Goal: Task Accomplishment & Management: Complete application form

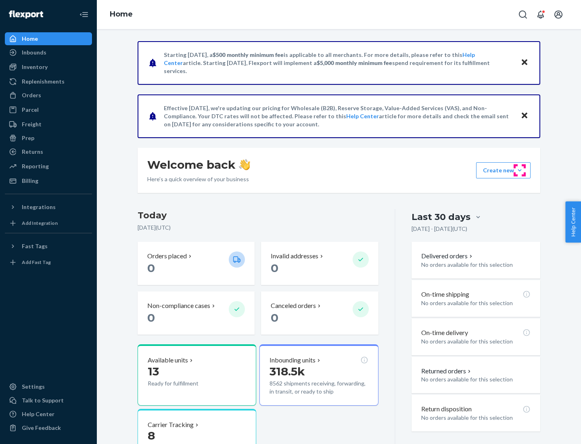
click at [520, 170] on button "Create new Create new inbound Create new order Create new product" at bounding box center [503, 170] width 55 height 16
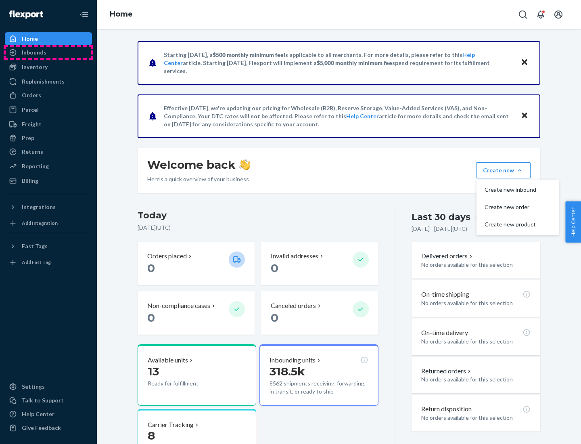
click at [48, 52] on div "Inbounds" at bounding box center [49, 52] width 86 height 11
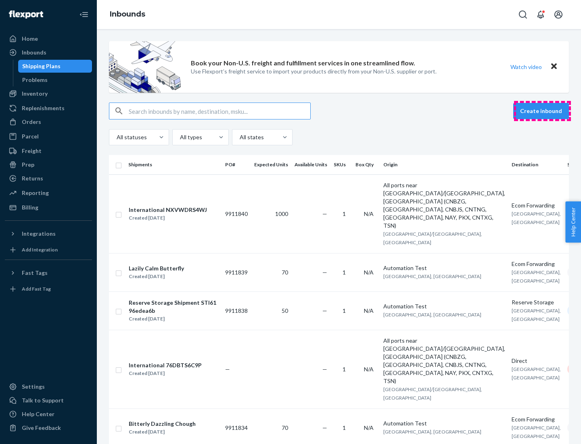
click at [543, 111] on button "Create inbound" at bounding box center [542, 111] width 56 height 16
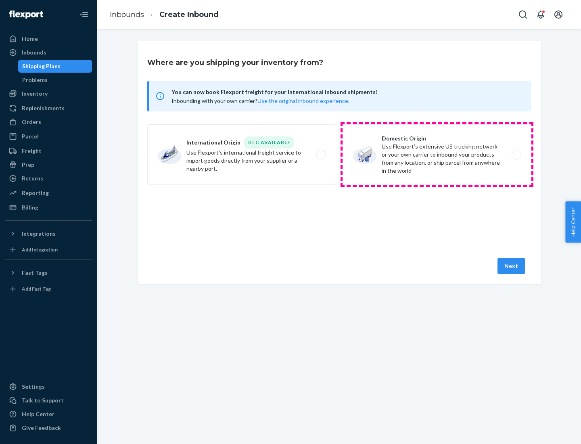
click at [437, 155] on label "Domestic Origin Use Flexport’s extensive US trucking network or your own carrie…" at bounding box center [437, 154] width 189 height 61
click at [516, 155] on input "Domestic Origin Use Flexport’s extensive US trucking network or your own carrie…" at bounding box center [518, 154] width 5 height 5
radio input "true"
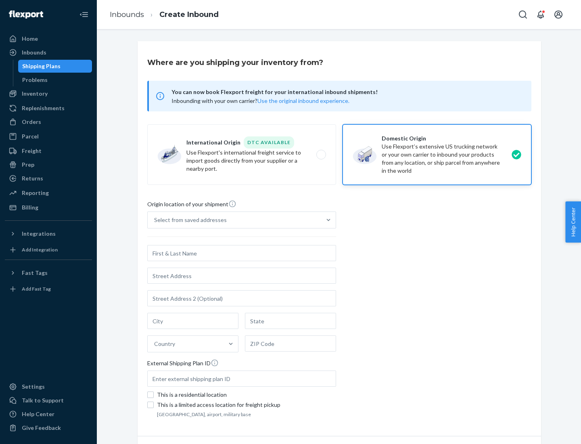
click at [189, 220] on div "Select from saved addresses" at bounding box center [190, 220] width 73 height 8
click at [155, 220] on input "Select from saved addresses" at bounding box center [154, 220] width 1 height 8
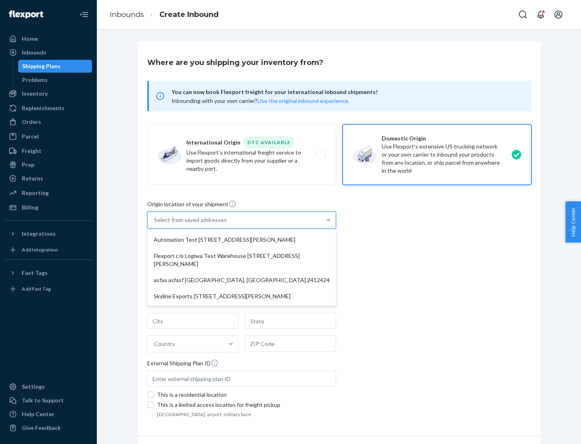
scroll to position [3, 0]
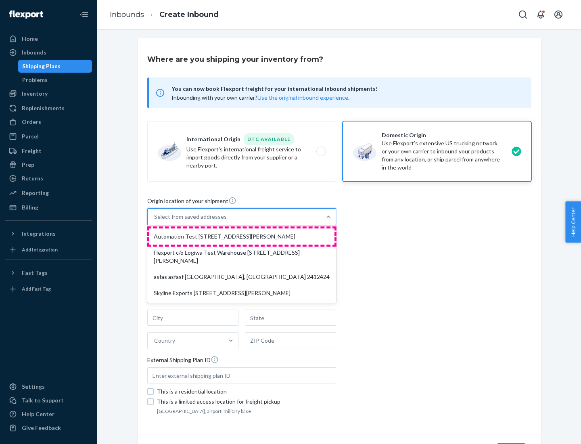
click at [242, 237] on div "Automation Test [STREET_ADDRESS][PERSON_NAME]" at bounding box center [242, 237] width 186 height 16
click at [155, 221] on input "option Automation Test [STREET_ADDRESS][PERSON_NAME] focused, 1 of 4. 4 results…" at bounding box center [154, 217] width 1 height 8
type input "Automation Test"
type input "9th Floor"
type input "[GEOGRAPHIC_DATA]"
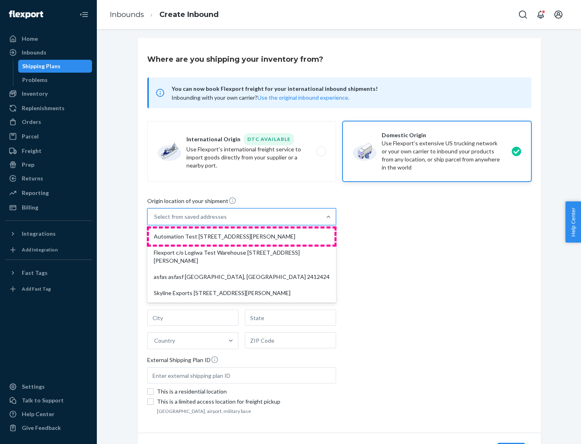
type input "CA"
type input "94104"
type input "[STREET_ADDRESS][PERSON_NAME]"
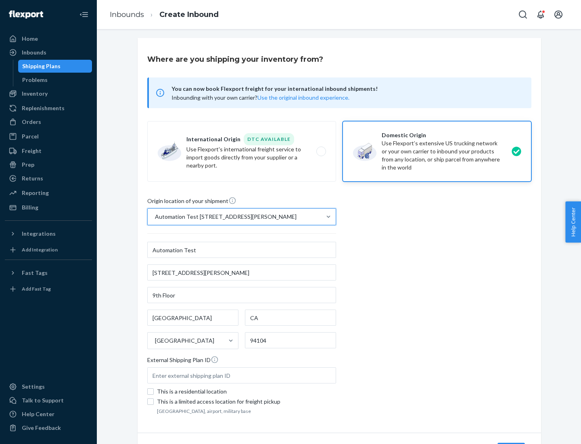
scroll to position [47, 0]
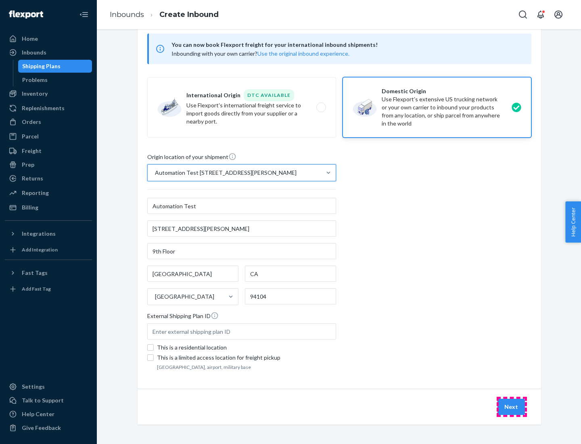
click at [512, 407] on button "Next" at bounding box center [511, 407] width 27 height 16
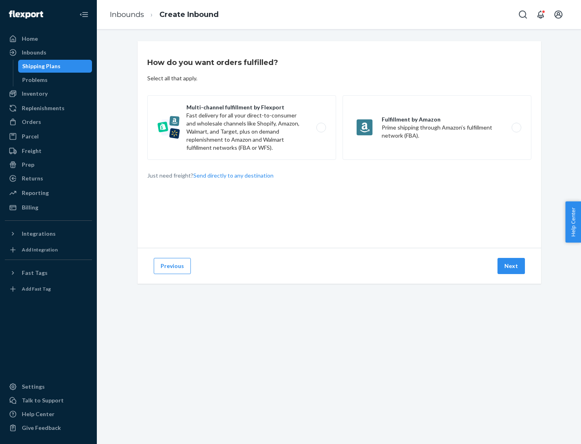
click at [242, 128] on label "Multi-channel fulfillment by Flexport Fast delivery for all your direct-to-cons…" at bounding box center [241, 127] width 189 height 65
click at [321, 128] on input "Multi-channel fulfillment by Flexport Fast delivery for all your direct-to-cons…" at bounding box center [323, 127] width 5 height 5
radio input "true"
click at [512, 266] on button "Next" at bounding box center [511, 266] width 27 height 16
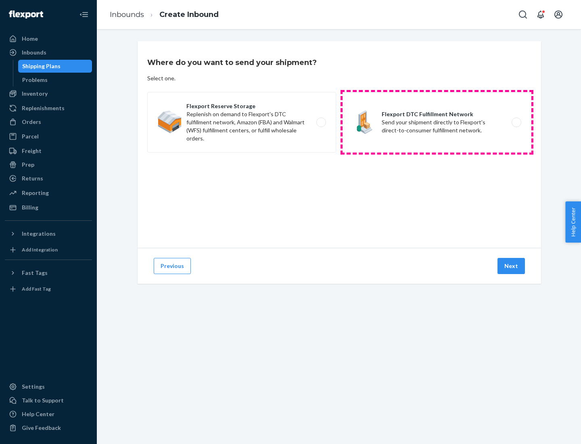
click at [437, 122] on label "Flexport DTC Fulfillment Network Send your shipment directly to Flexport's dire…" at bounding box center [437, 122] width 189 height 61
click at [516, 122] on input "Flexport DTC Fulfillment Network Send your shipment directly to Flexport's dire…" at bounding box center [518, 122] width 5 height 5
radio input "true"
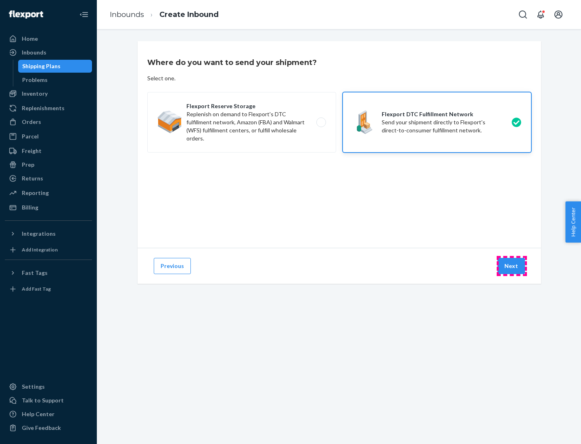
click at [512, 266] on button "Next" at bounding box center [511, 266] width 27 height 16
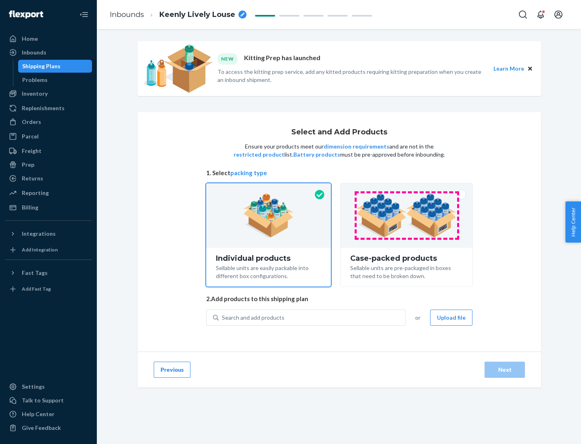
click at [407, 216] on img at bounding box center [406, 215] width 101 height 44
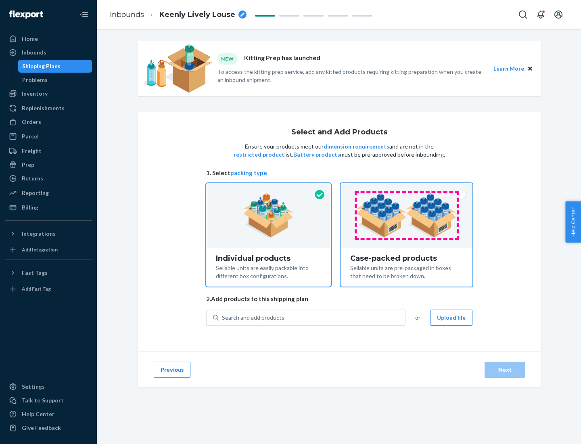
click at [407, 189] on input "Case-packed products Sellable units are pre-packaged in boxes that need to be b…" at bounding box center [406, 185] width 5 height 5
radio input "true"
radio input "false"
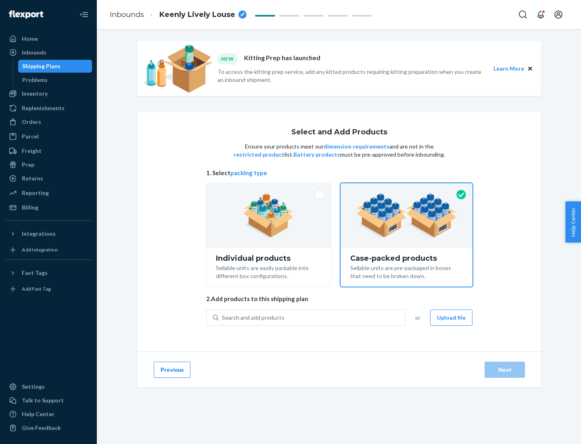
click at [312, 317] on div "Search and add products" at bounding box center [312, 317] width 187 height 15
click at [223, 317] on input "Search and add products" at bounding box center [222, 318] width 1 height 8
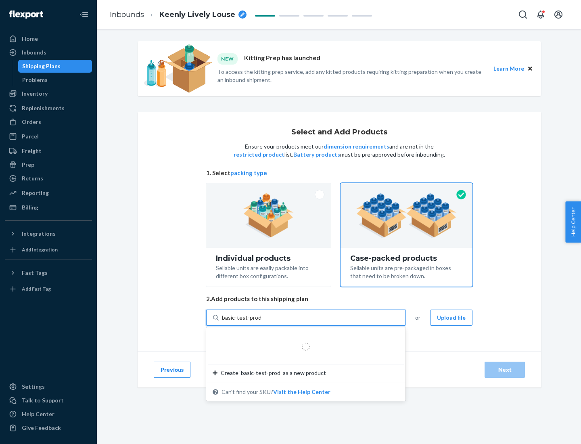
type input "basic-test-product-1"
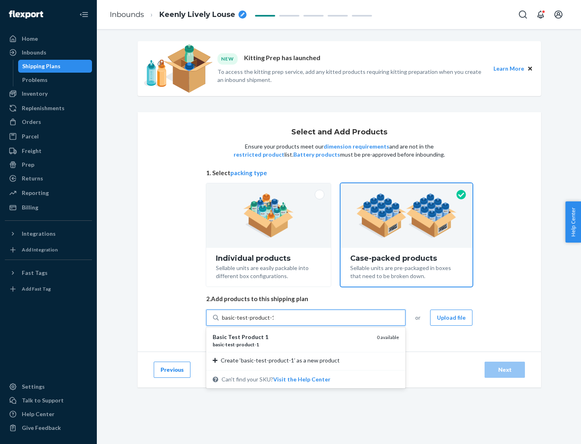
click at [292, 344] on div "basic - test - product - 1" at bounding box center [292, 344] width 158 height 7
click at [274, 322] on input "basic-test-product-1" at bounding box center [248, 318] width 52 height 8
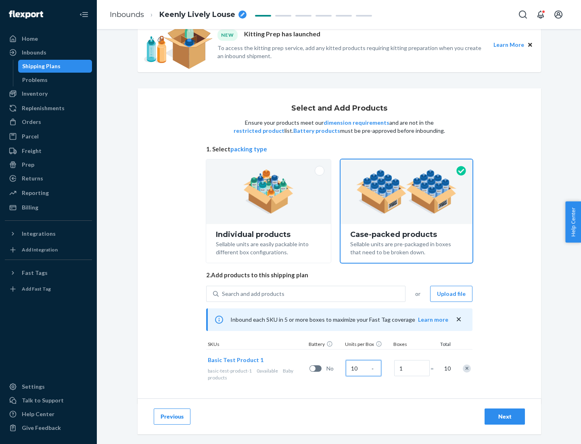
scroll to position [29, 0]
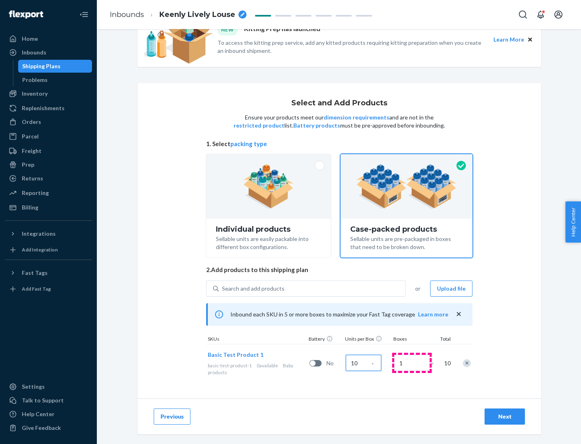
type input "10"
type input "7"
click at [505, 417] on div "Next" at bounding box center [505, 417] width 27 height 8
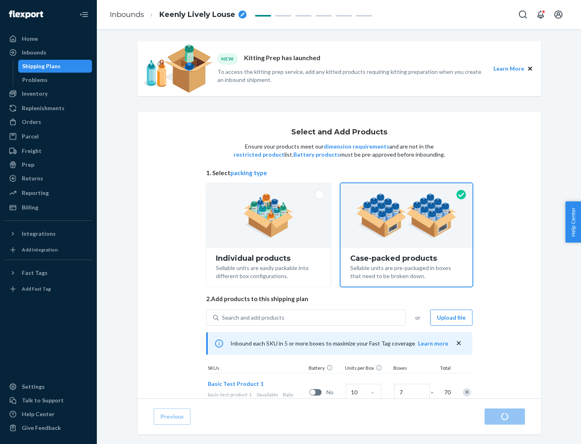
radio input "true"
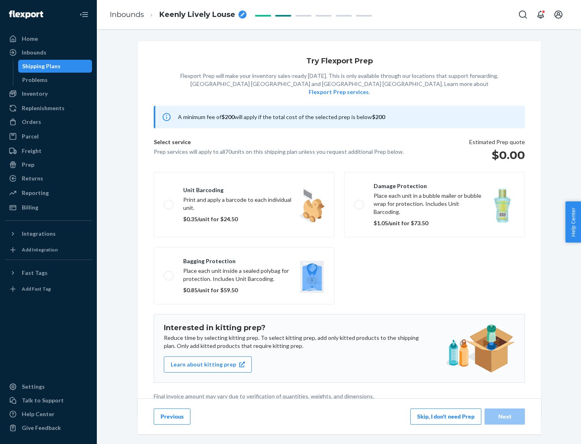
scroll to position [2, 0]
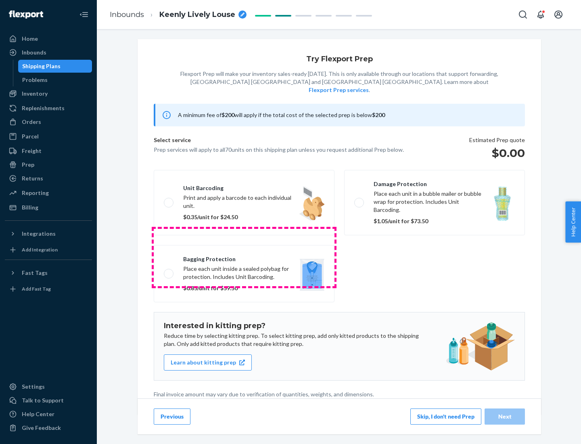
click at [244, 257] on label "Bagging protection Place each unit inside a sealed polybag for protection. Incl…" at bounding box center [244, 273] width 181 height 57
click at [169, 271] on input "Bagging protection Place each unit inside a sealed polybag for protection. Incl…" at bounding box center [166, 273] width 5 height 5
checkbox input "true"
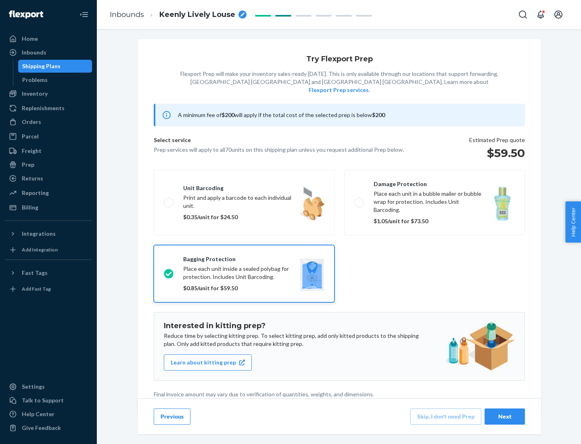
click at [505, 416] on div "Next" at bounding box center [505, 417] width 27 height 8
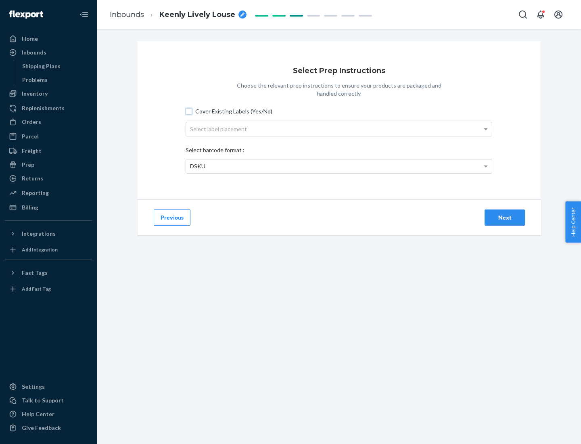
click at [189, 111] on input "Cover Existing Labels (Yes/No)" at bounding box center [189, 111] width 6 height 6
checkbox input "true"
click at [339, 129] on div "Select label placement" at bounding box center [339, 129] width 306 height 14
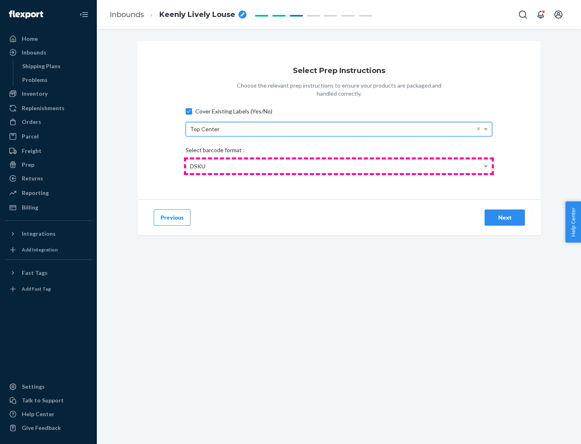
click at [339, 166] on div "DSKU" at bounding box center [339, 166] width 306 height 14
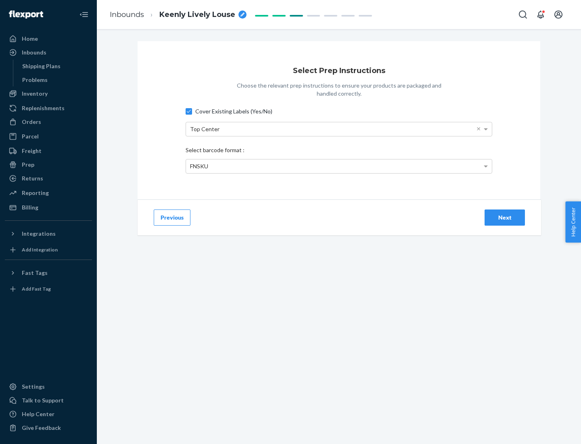
click at [505, 217] on div "Next" at bounding box center [505, 218] width 27 height 8
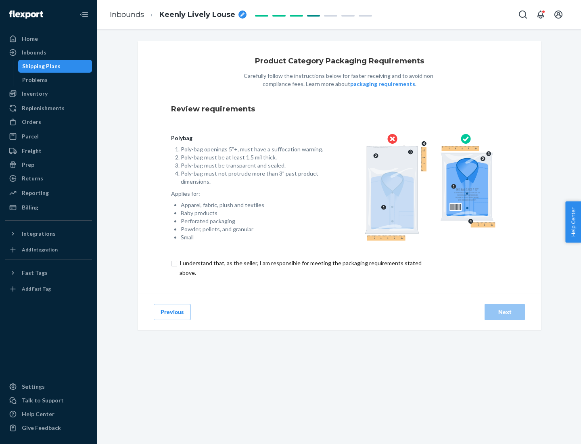
click at [300, 268] on input "checkbox" at bounding box center [305, 267] width 268 height 19
checkbox input "true"
click at [505, 312] on div "Next" at bounding box center [505, 312] width 27 height 8
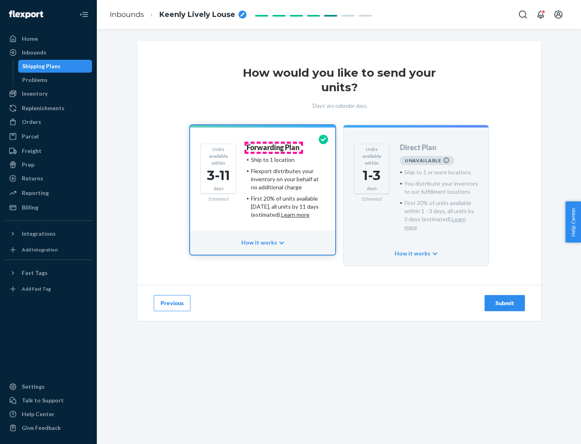
click at [274, 147] on h4 "Forwarding Plan" at bounding box center [273, 148] width 53 height 8
click at [505, 299] on div "Submit" at bounding box center [505, 303] width 27 height 8
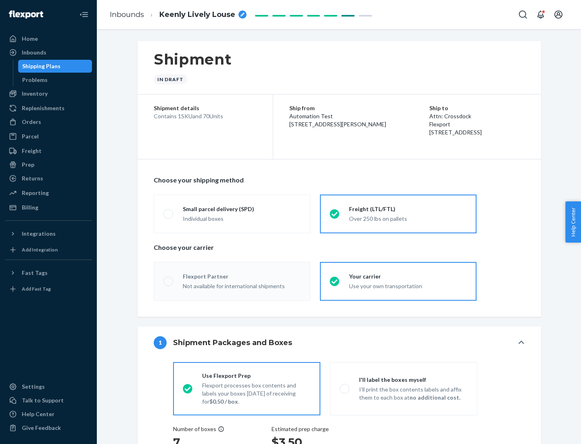
radio input "true"
radio input "false"
radio input "true"
radio input "false"
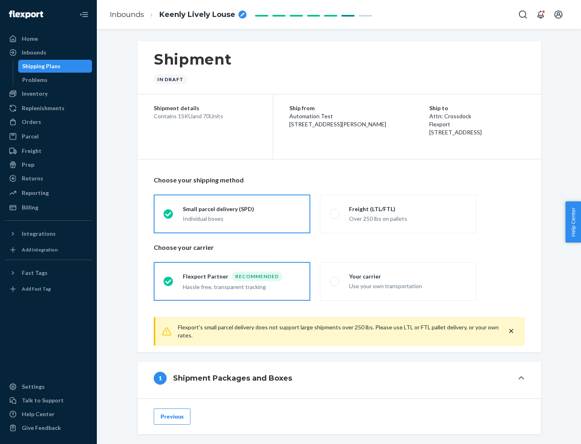
click at [398, 214] on div "Over 250 lbs on pallets" at bounding box center [408, 218] width 118 height 10
click at [335, 214] on input "Freight (LTL/FTL) Over 250 lbs on pallets" at bounding box center [332, 213] width 5 height 5
radio input "true"
radio input "false"
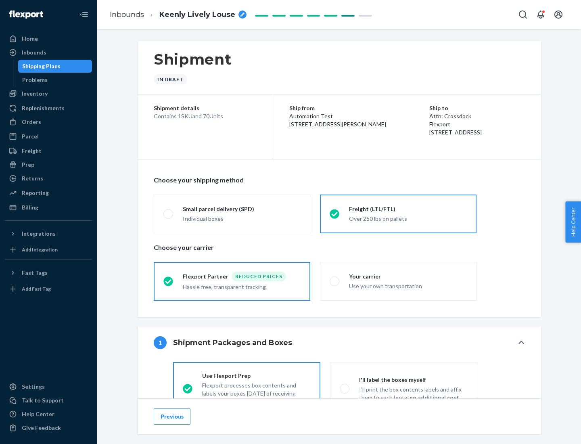
scroll to position [45, 0]
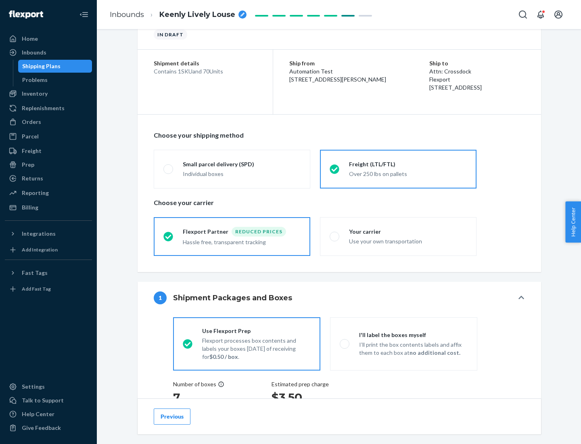
click at [232, 237] on div "Hassle free, transparent tracking" at bounding box center [242, 242] width 118 height 10
click at [169, 236] on input "Flexport Partner Reduced prices Hassle free, transparent tracking" at bounding box center [166, 236] width 5 height 5
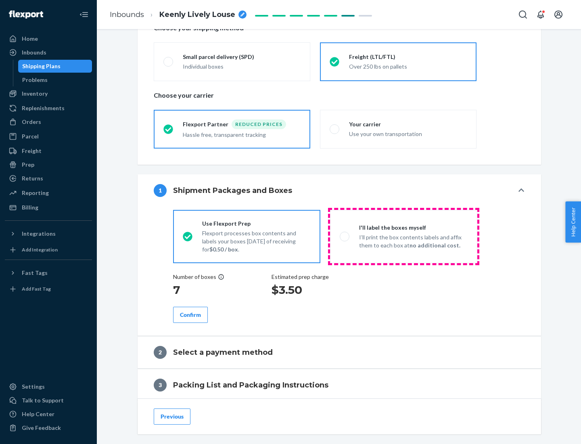
click at [404, 236] on p "I’ll print the box contents labels and affix them to each box at no additional …" at bounding box center [413, 241] width 109 height 16
click at [345, 236] on input "I'll label the boxes myself I’ll print the box contents labels and affix them t…" at bounding box center [342, 236] width 5 height 5
radio input "true"
radio input "false"
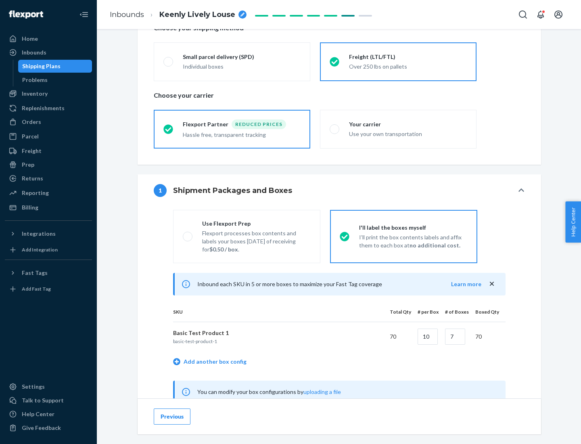
scroll to position [252, 0]
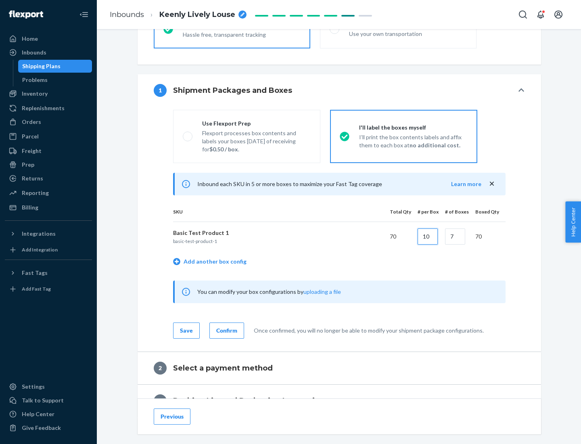
type input "10"
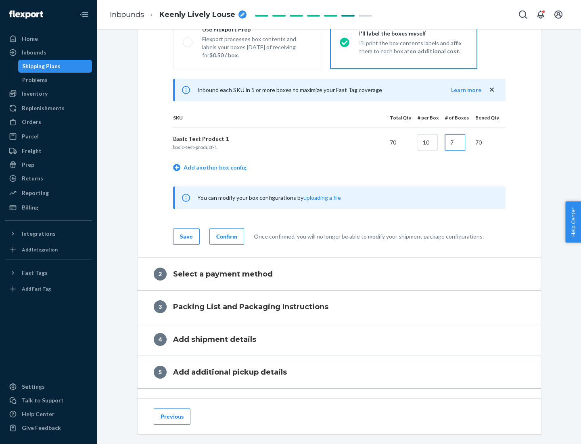
type input "7"
click at [226, 236] on div "Confirm" at bounding box center [226, 237] width 21 height 8
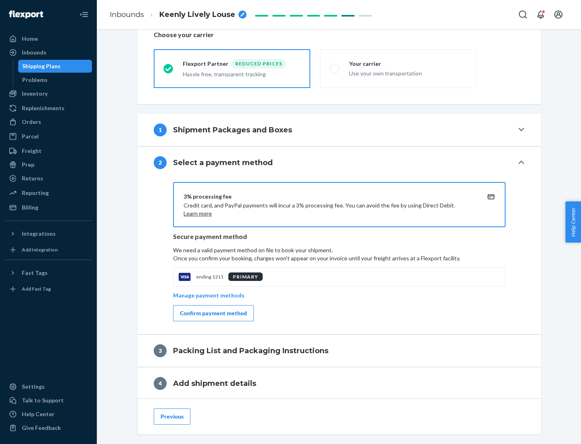
scroll to position [289, 0]
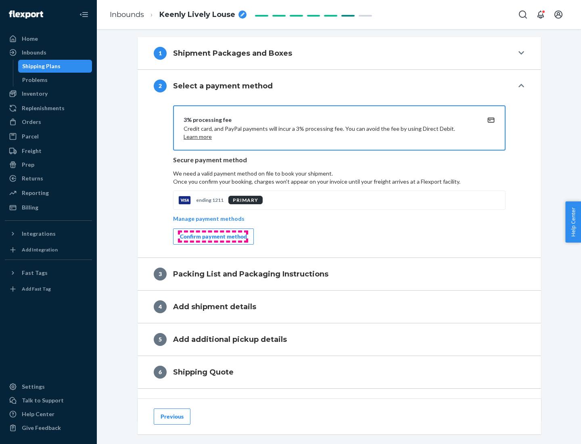
click at [213, 237] on div "Confirm payment method" at bounding box center [213, 237] width 67 height 8
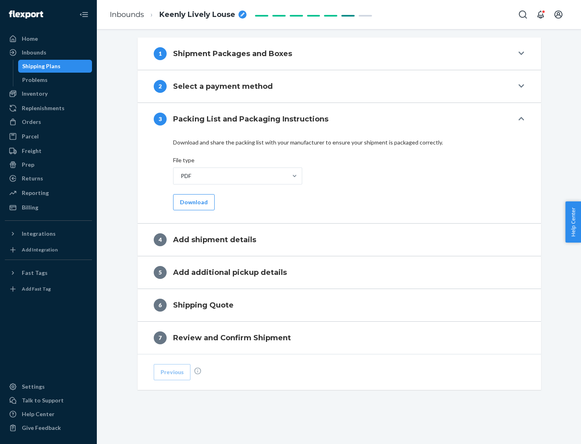
scroll to position [255, 0]
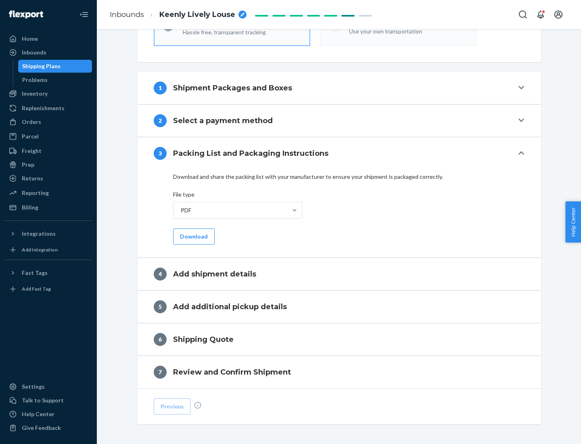
click at [193, 236] on button "Download" at bounding box center [194, 237] width 42 height 16
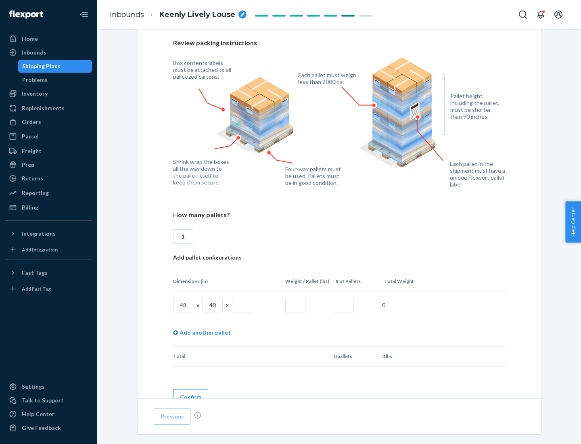
scroll to position [554, 0]
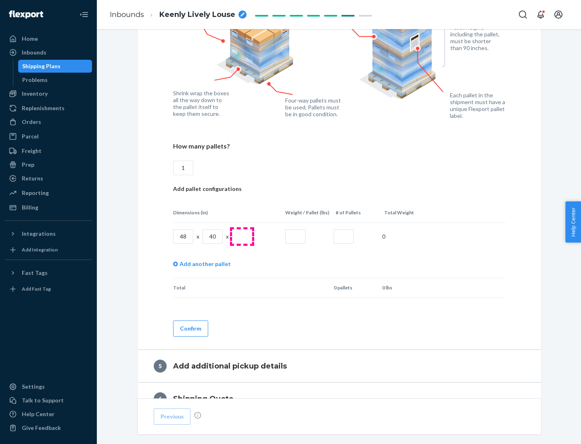
type input "1"
type input "40"
type input "200"
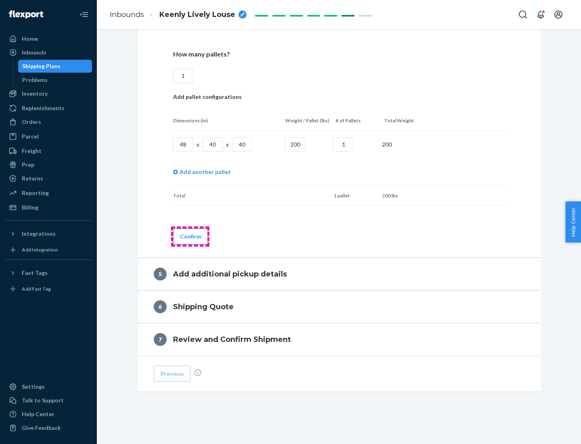
type input "1"
click at [190, 236] on button "Confirm" at bounding box center [190, 237] width 35 height 16
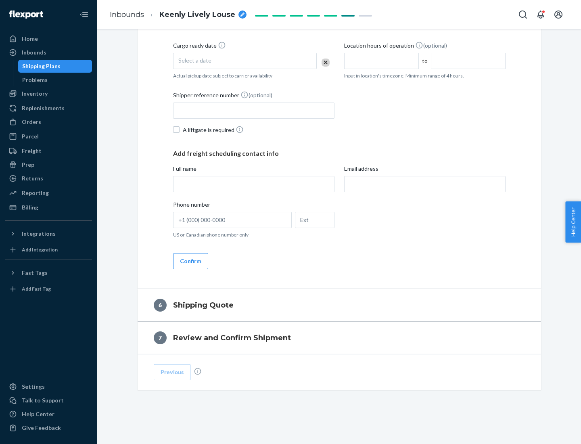
scroll to position [276, 0]
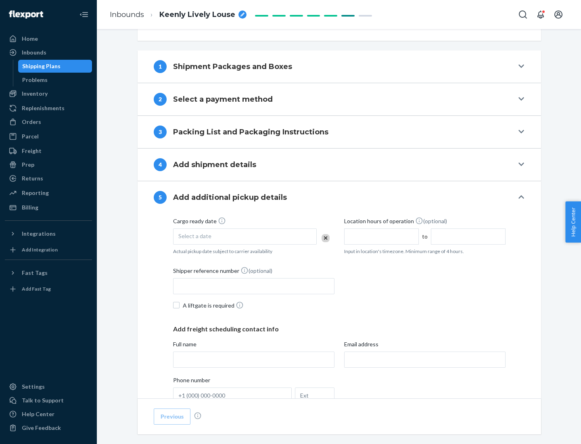
click at [245, 236] on div "Select a date" at bounding box center [245, 237] width 144 height 16
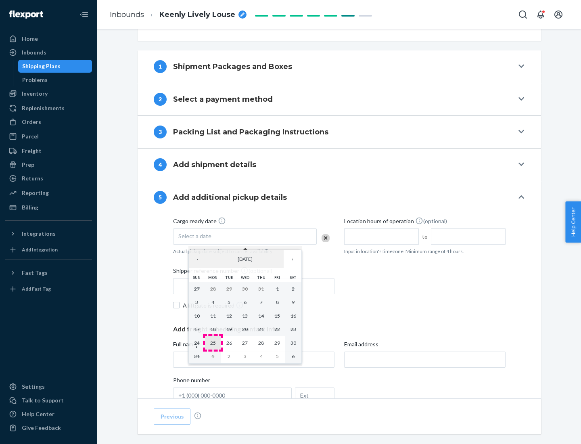
click at [213, 343] on abbr "25" at bounding box center [213, 343] width 6 height 6
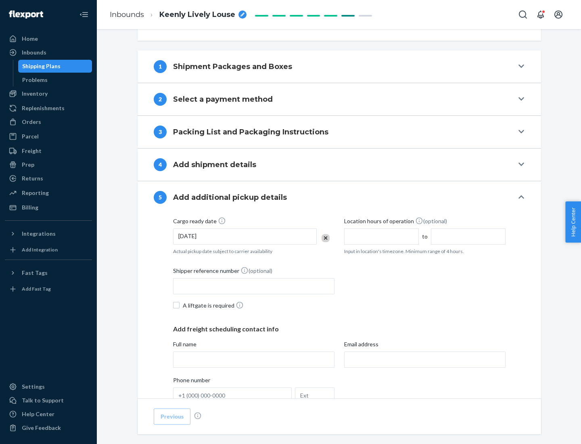
scroll to position [399, 0]
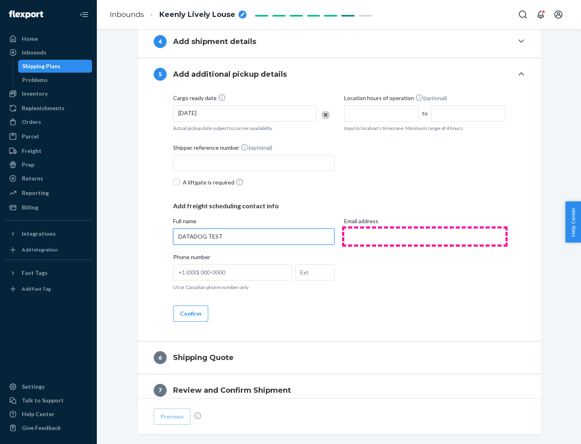
type input "DATADOG TEST"
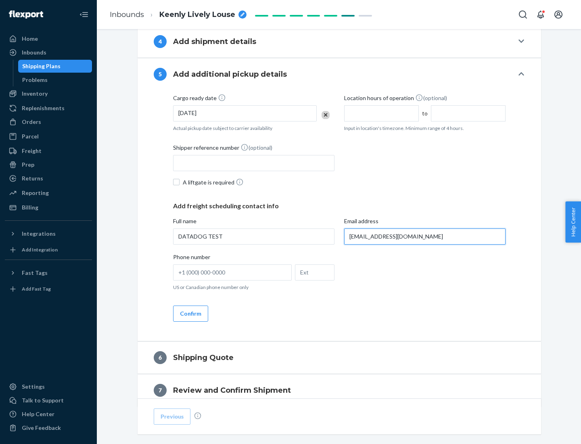
scroll to position [435, 0]
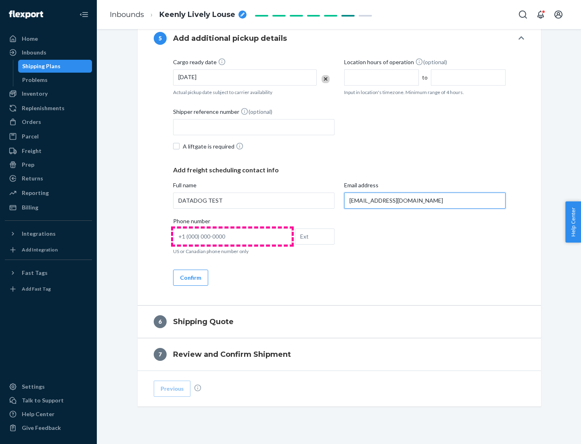
type input "[EMAIL_ADDRESS][DOMAIN_NAME]"
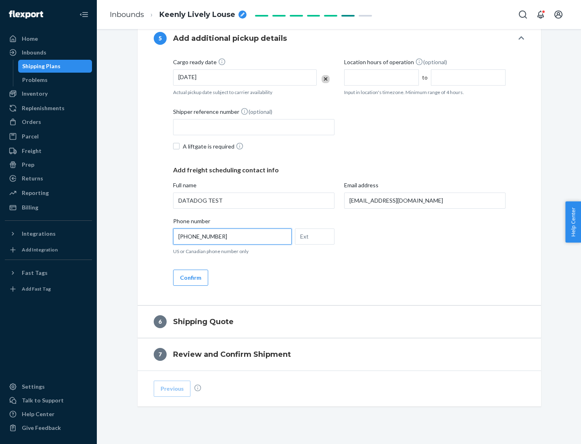
scroll to position [452, 0]
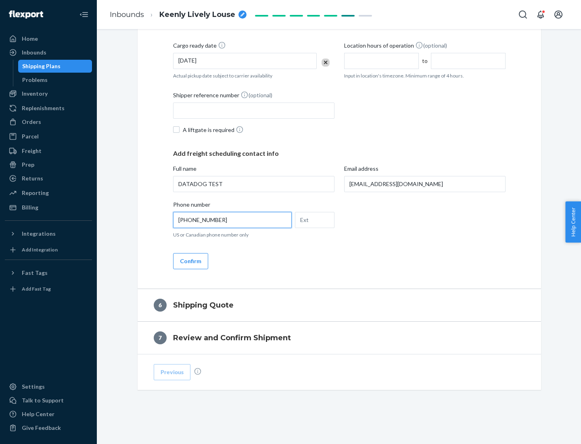
type input "[PHONE_NUMBER]"
click at [190, 261] on button "Confirm" at bounding box center [190, 261] width 35 height 16
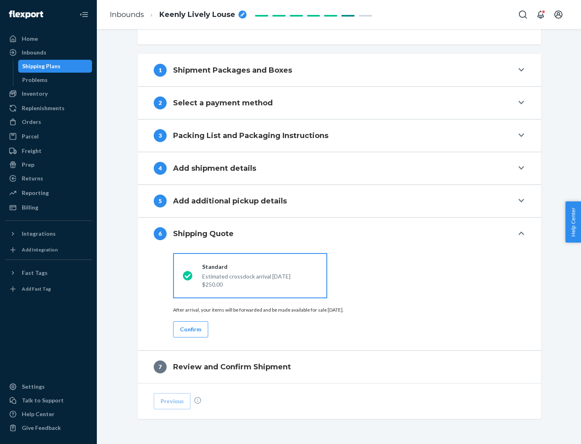
scroll to position [302, 0]
